Goal: Information Seeking & Learning: Understand process/instructions

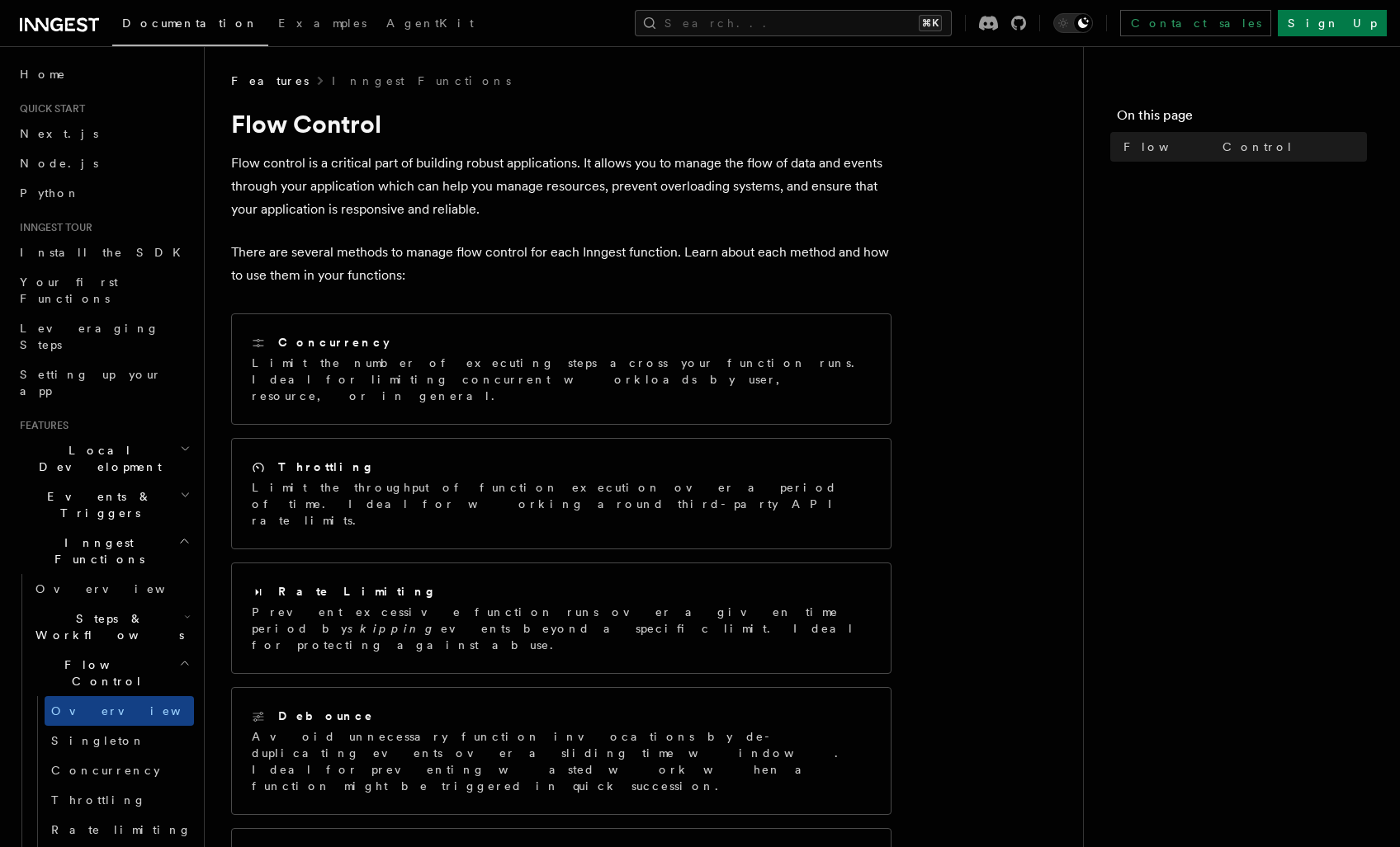
click at [140, 604] on h2 "Steps & Workflows" at bounding box center [111, 627] width 165 height 46
click at [145, 679] on link "Function steps" at bounding box center [119, 695] width 150 height 30
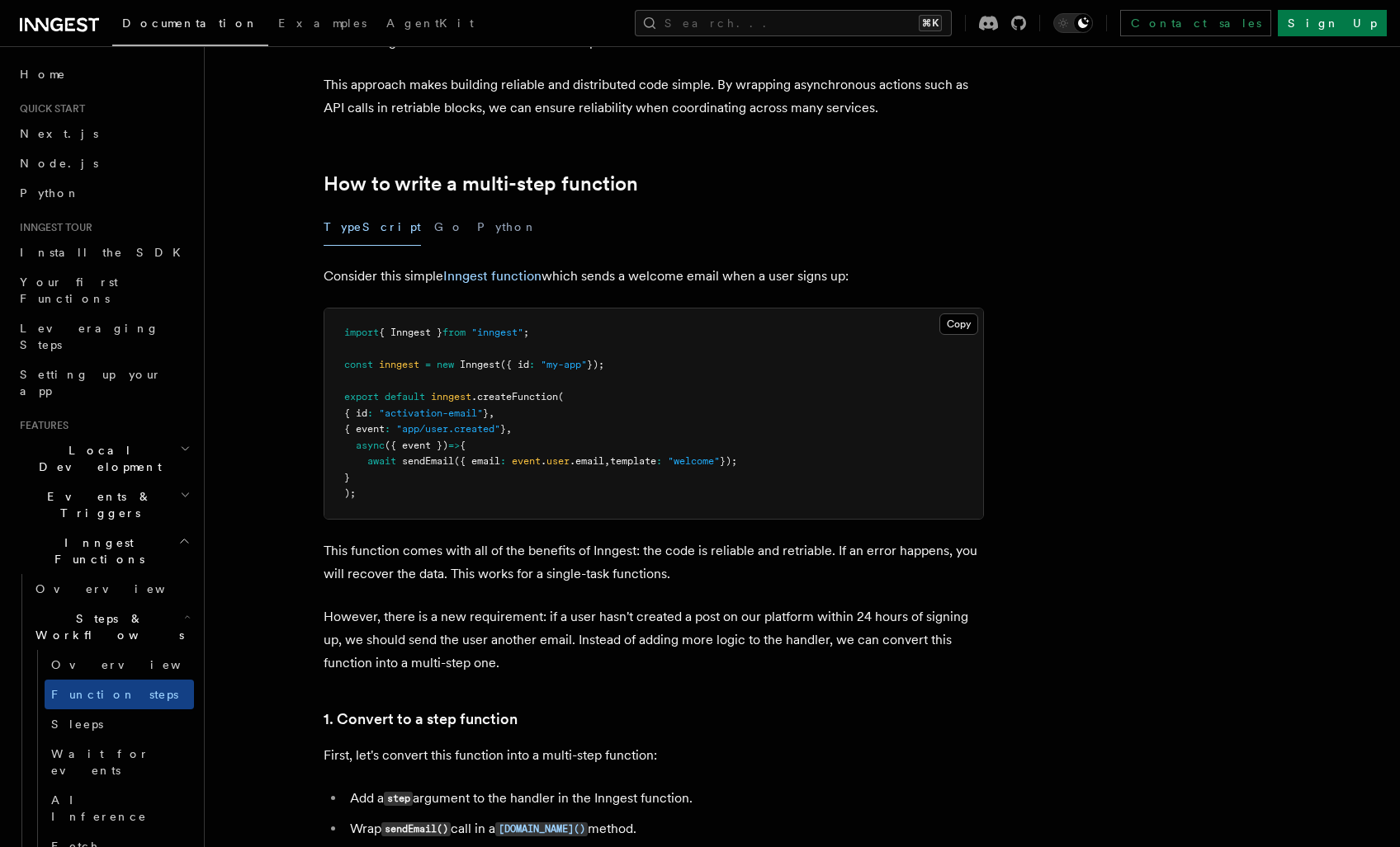
scroll to position [430, 0]
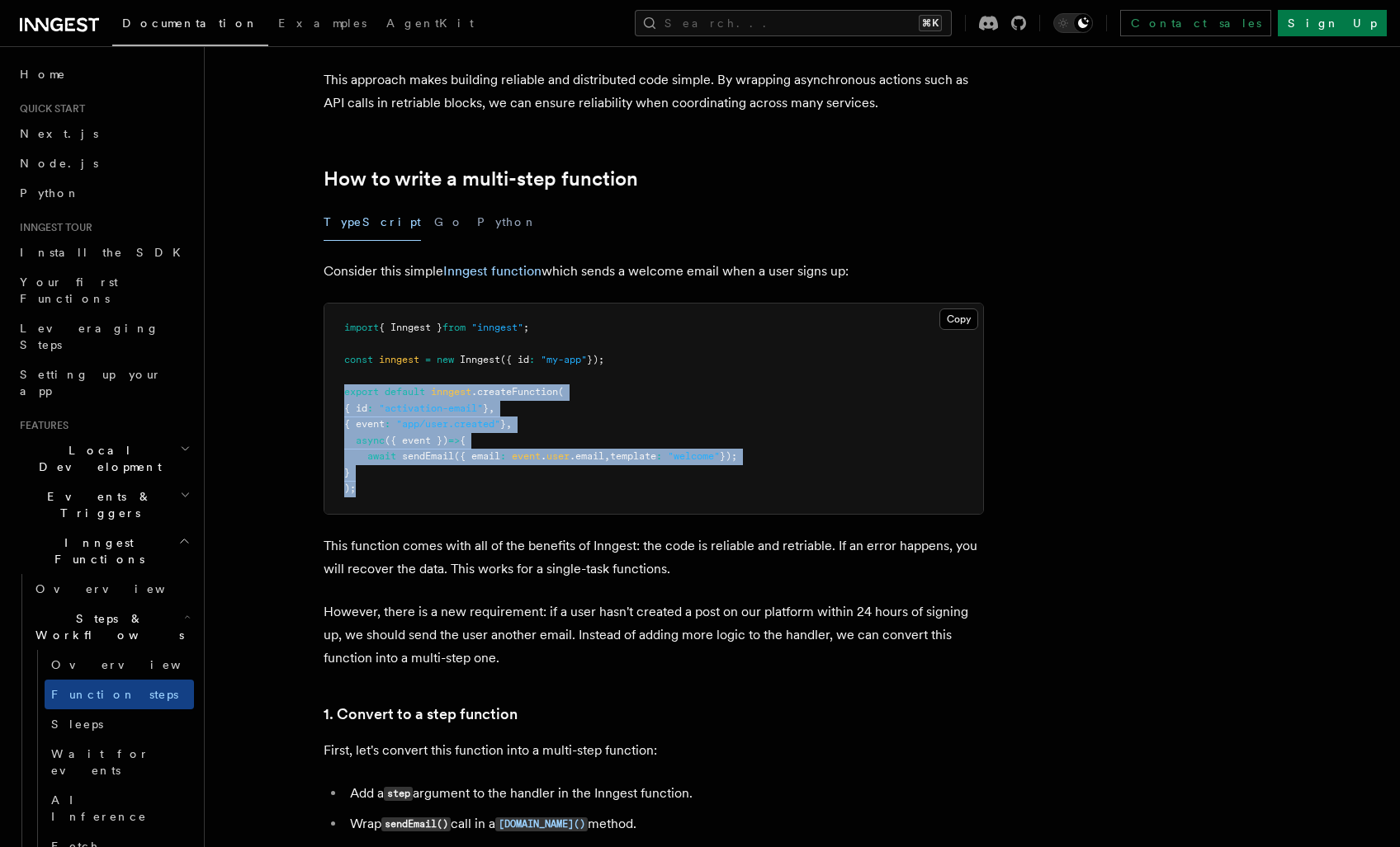
drag, startPoint x: 341, startPoint y: 392, endPoint x: 388, endPoint y: 477, distance: 97.1
click at [388, 477] on pre "import { Inngest } from "inngest" ; const inngest = new Inngest ({ id : "my-app…" at bounding box center [654, 409] width 659 height 211
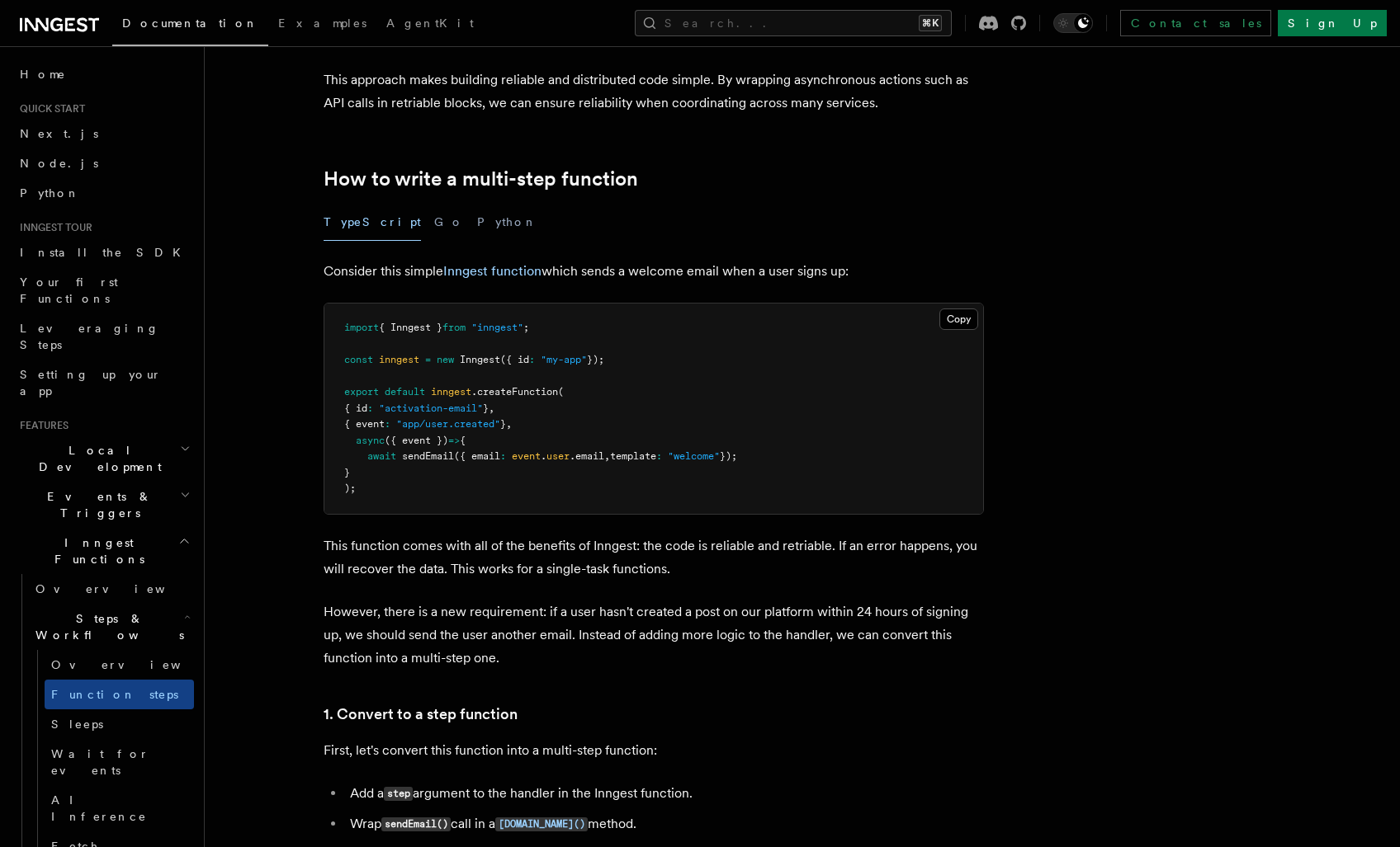
click at [436, 604] on p "However, there is a new requirement: if a user hasn't created a post on our pla…" at bounding box center [653, 635] width 660 height 70
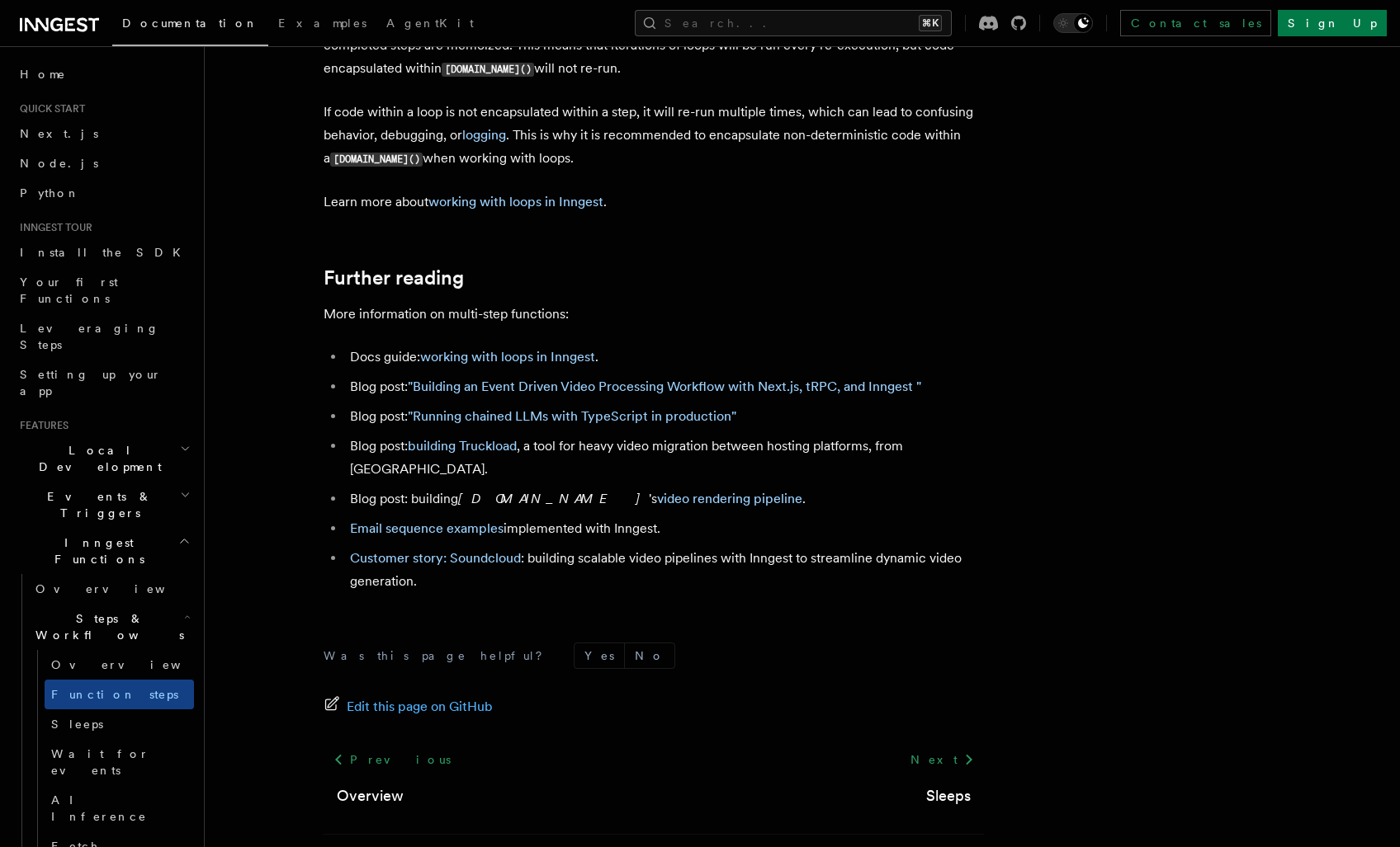
scroll to position [5418, 0]
click at [73, 747] on span "Wait for events" at bounding box center [100, 762] width 98 height 30
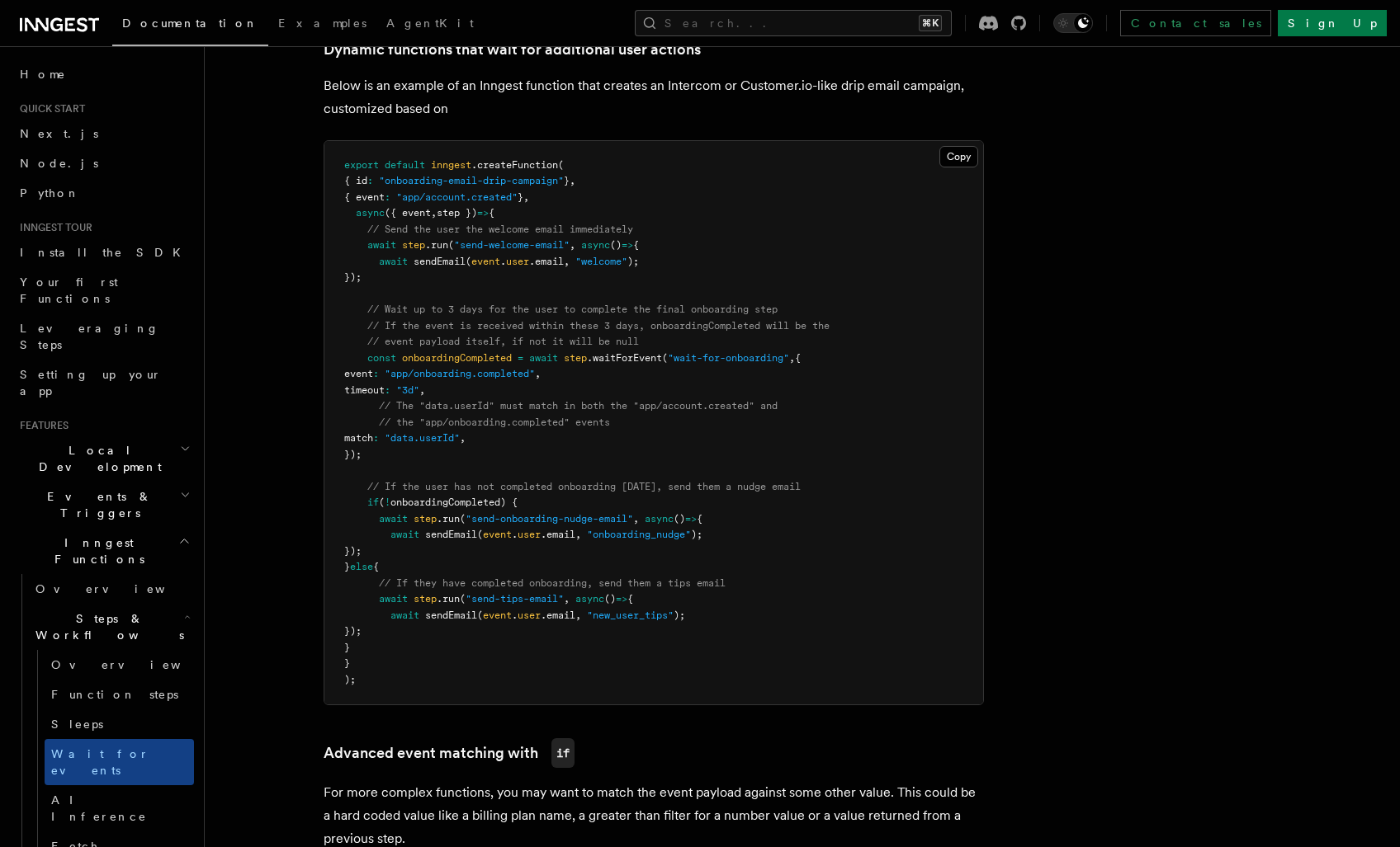
scroll to position [799, 0]
drag, startPoint x: 366, startPoint y: 298, endPoint x: 412, endPoint y: 440, distance: 149.3
click at [412, 440] on pre "export default inngest .createFunction ( { id : "onboarding-email-drip-campaign…" at bounding box center [654, 424] width 659 height 565
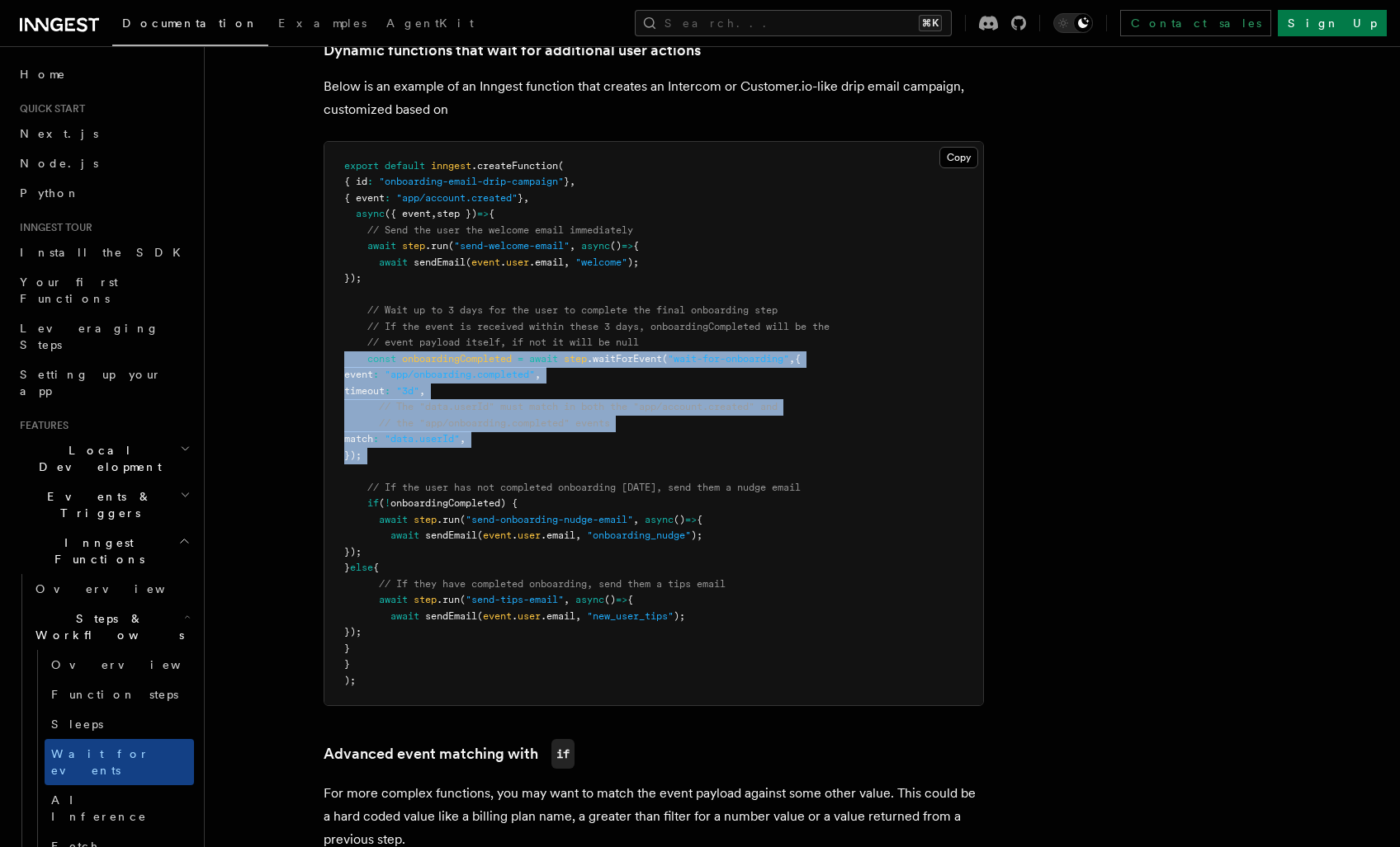
drag, startPoint x: 412, startPoint y: 440, endPoint x: 331, endPoint y: 351, distance: 120.3
click at [331, 351] on pre "export default inngest .createFunction ( { id : "onboarding-email-drip-campaign…" at bounding box center [654, 424] width 659 height 565
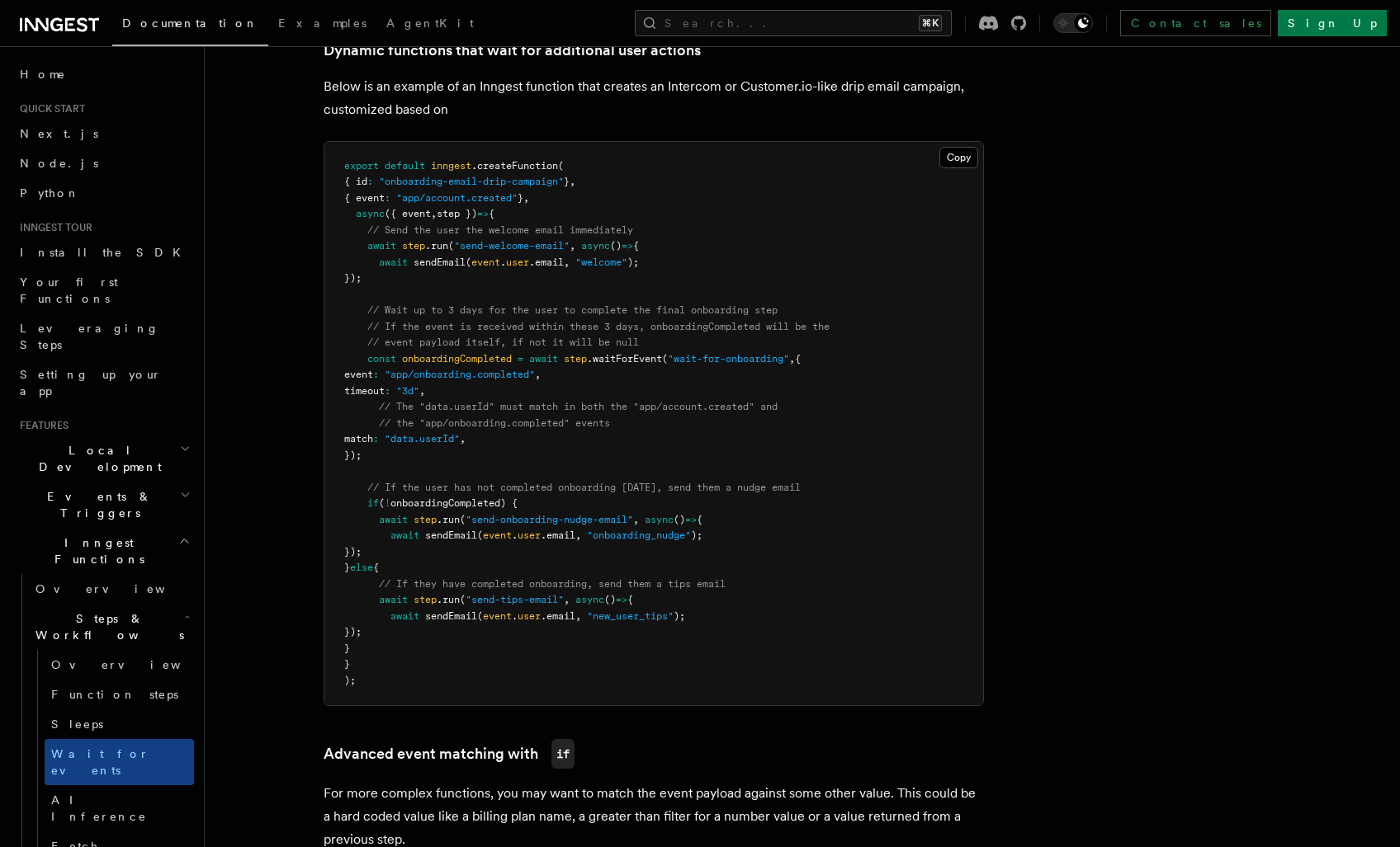
click at [750, 548] on pre "export default inngest .createFunction ( { id : "onboarding-email-drip-campaign…" at bounding box center [654, 424] width 659 height 565
